Goal: Transaction & Acquisition: Purchase product/service

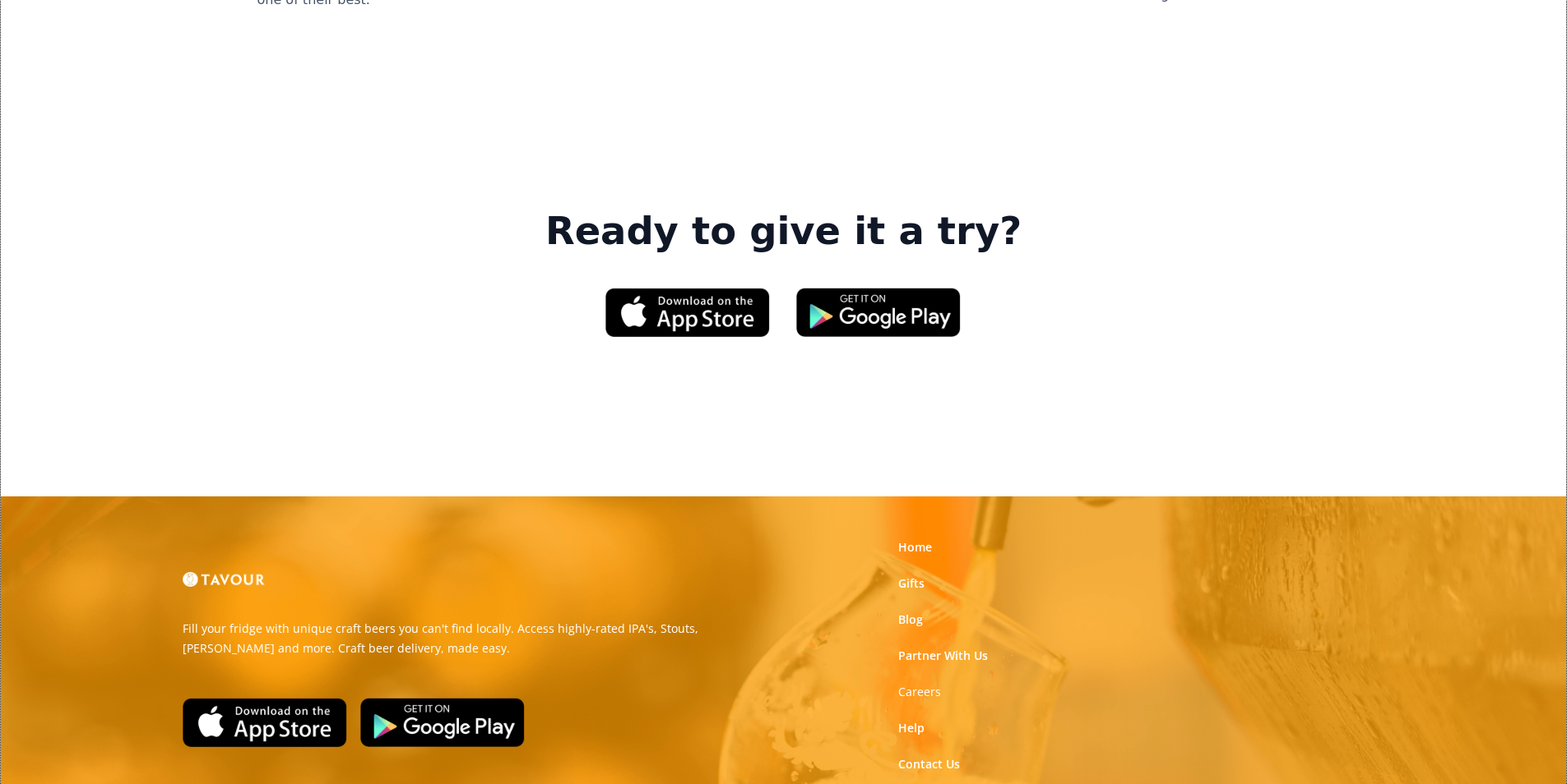
scroll to position [2488, 0]
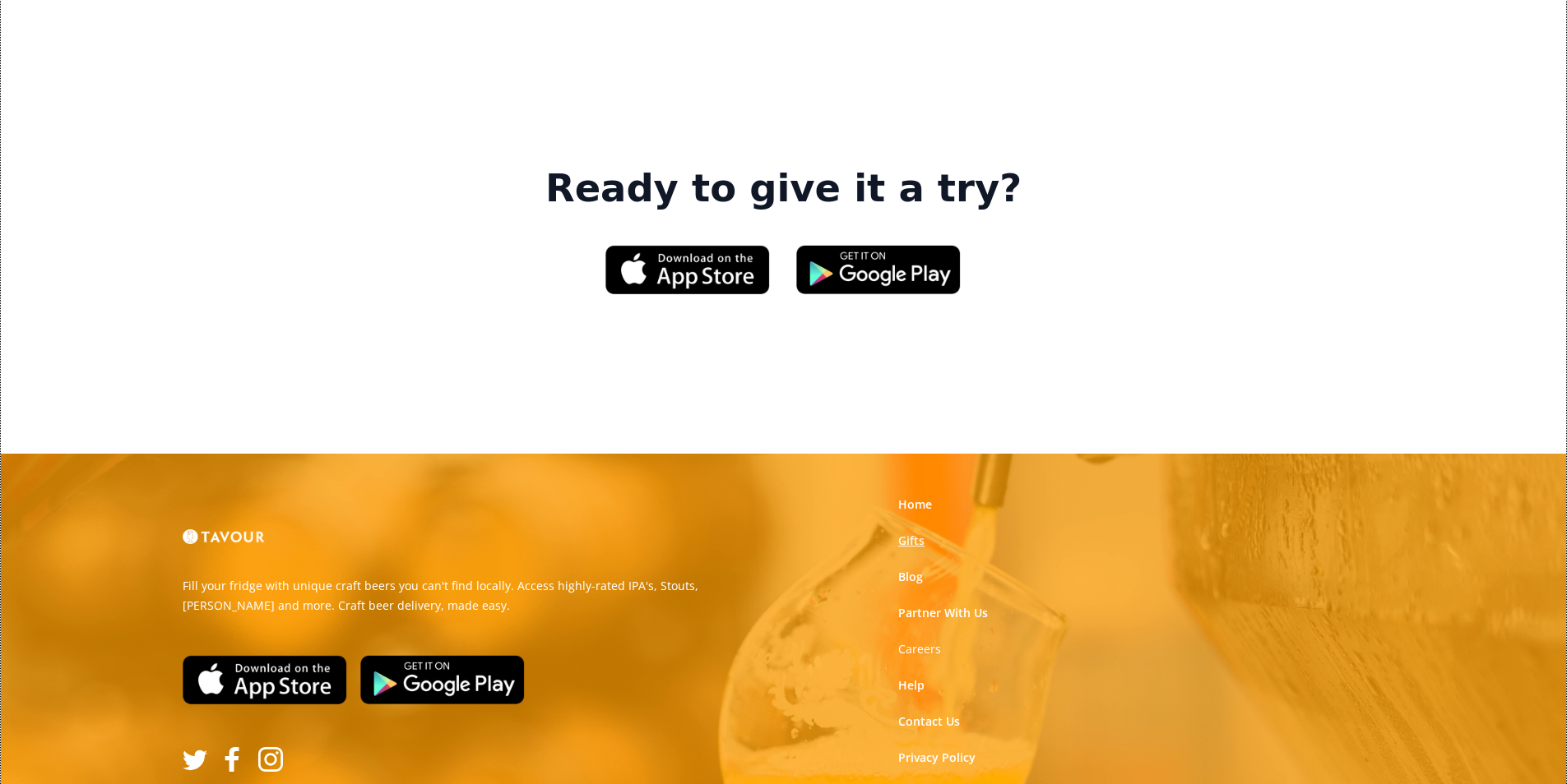
click at [914, 533] on link "Gifts" at bounding box center [911, 540] width 27 height 16
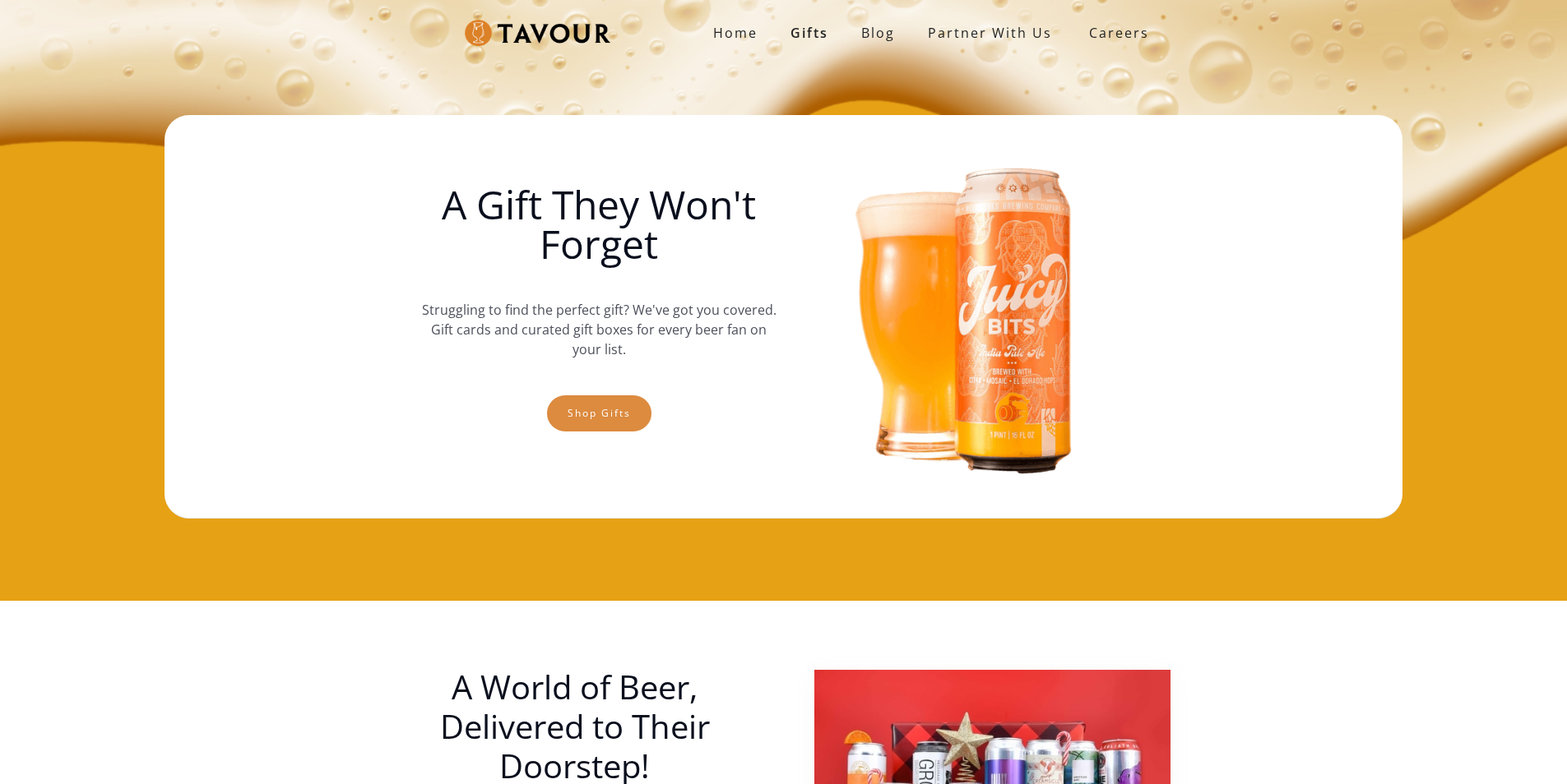
click at [617, 426] on link "Shop gifts" at bounding box center [599, 413] width 105 height 36
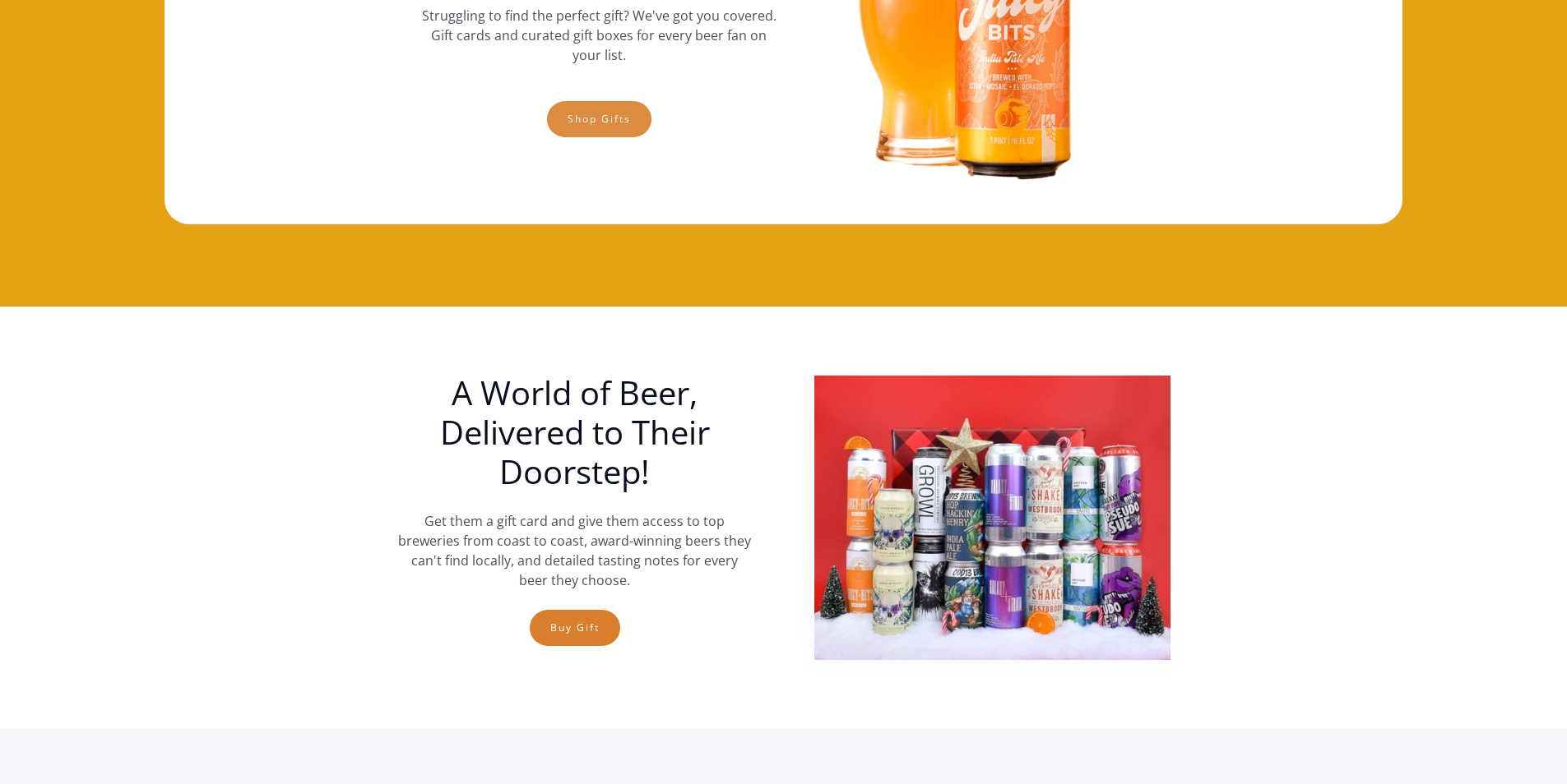
scroll to position [272, 0]
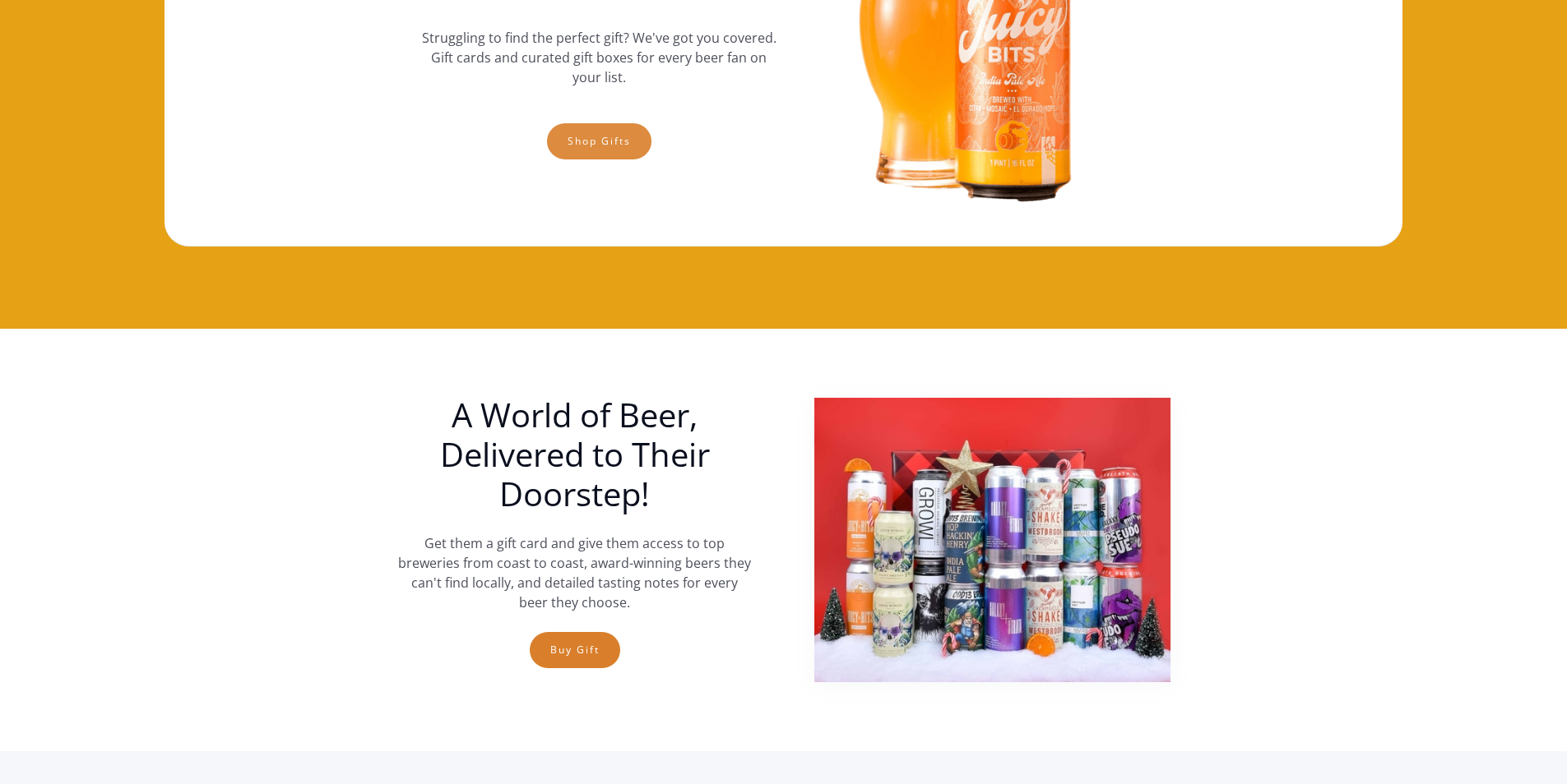
click at [645, 139] on link "Shop gifts" at bounding box center [599, 142] width 105 height 36
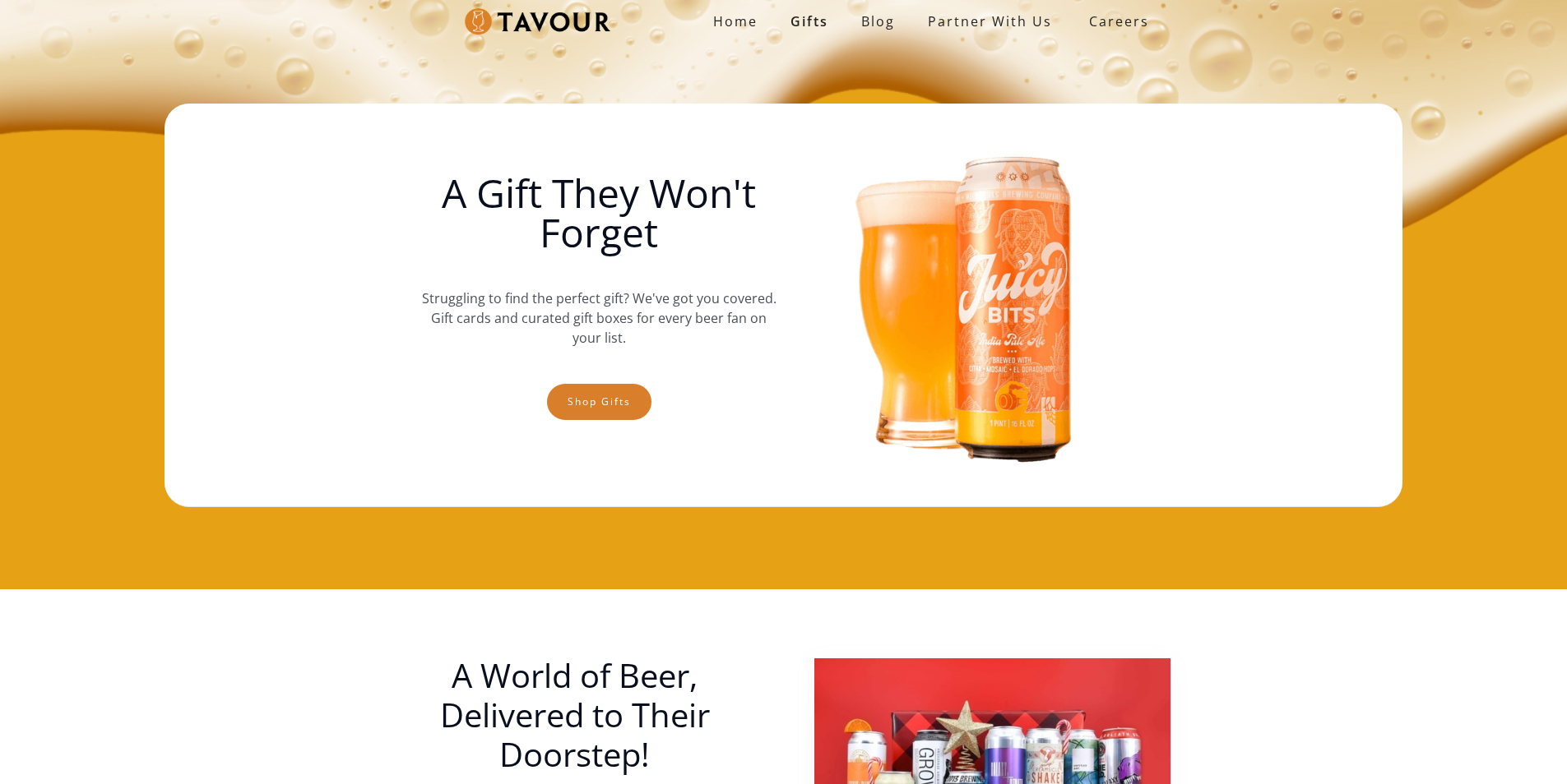
scroll to position [0, 0]
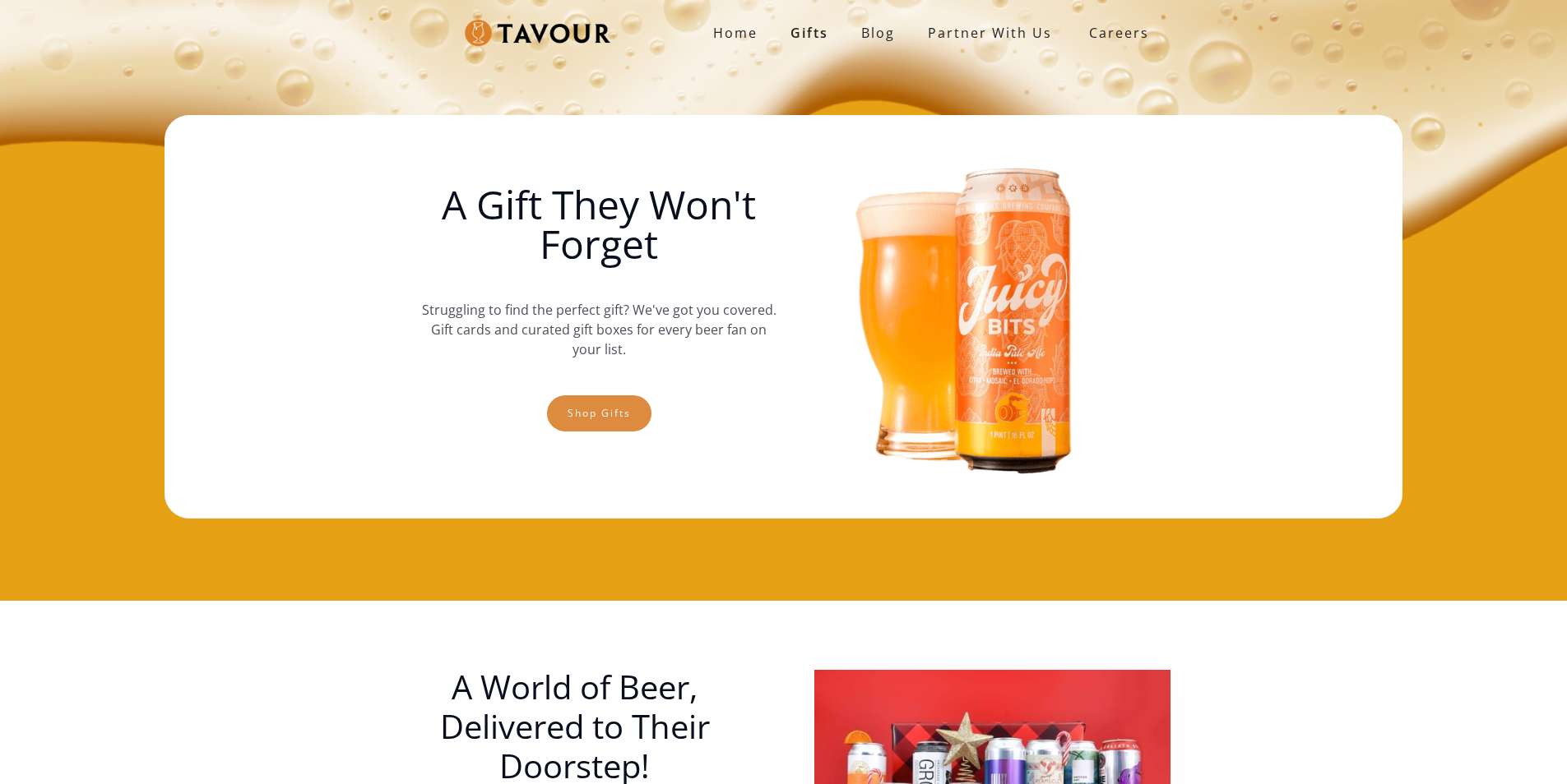
click at [635, 424] on link "Shop gifts" at bounding box center [599, 413] width 105 height 36
click at [608, 407] on link "Shop gifts" at bounding box center [599, 413] width 105 height 36
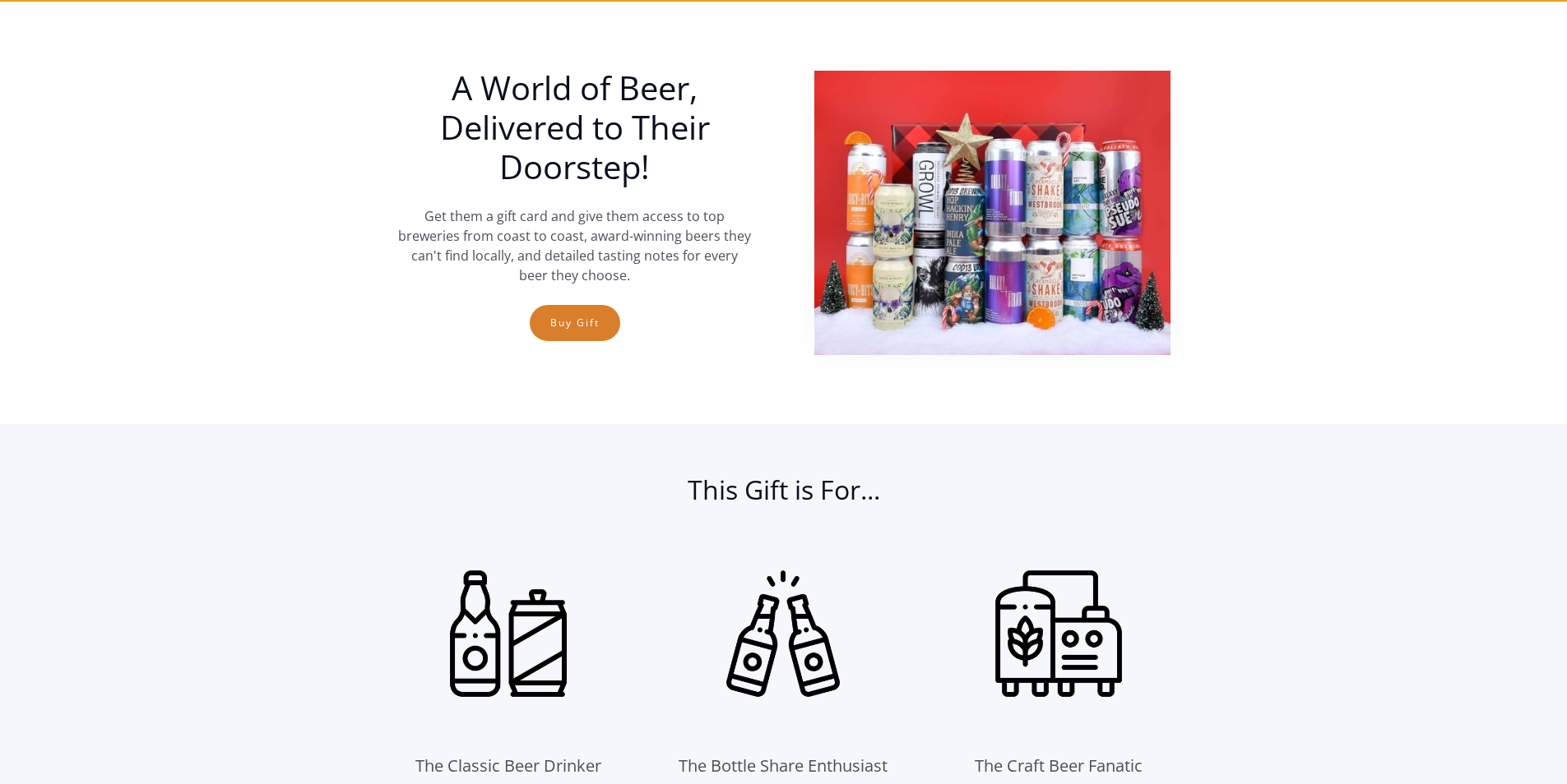
scroll to position [601, 0]
